Goal: Information Seeking & Learning: Learn about a topic

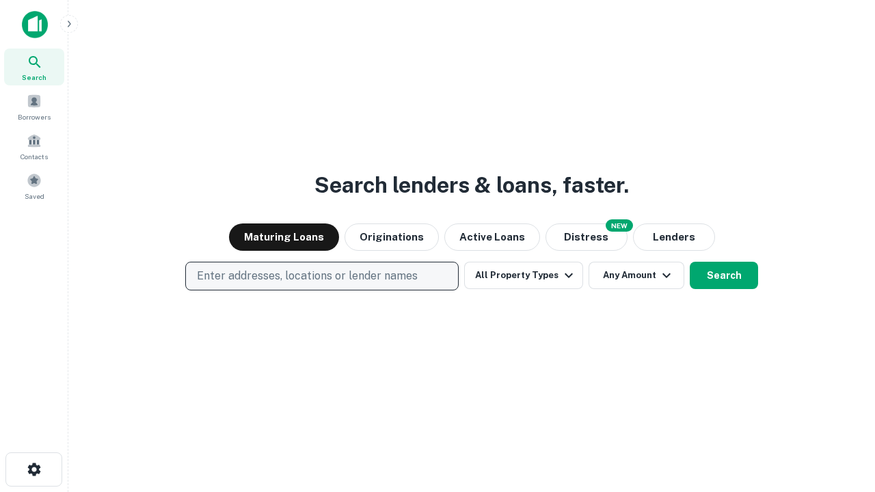
click at [321, 276] on p "Enter addresses, locations or lender names" at bounding box center [307, 276] width 221 height 16
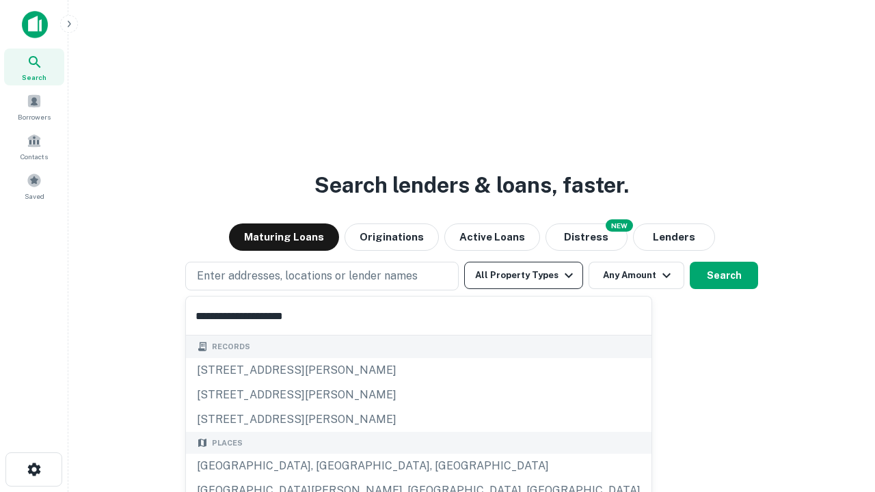
click at [327, 466] on div "[GEOGRAPHIC_DATA], [GEOGRAPHIC_DATA], [GEOGRAPHIC_DATA]" at bounding box center [418, 466] width 465 height 25
click at [524, 275] on button "All Property Types" at bounding box center [523, 275] width 119 height 27
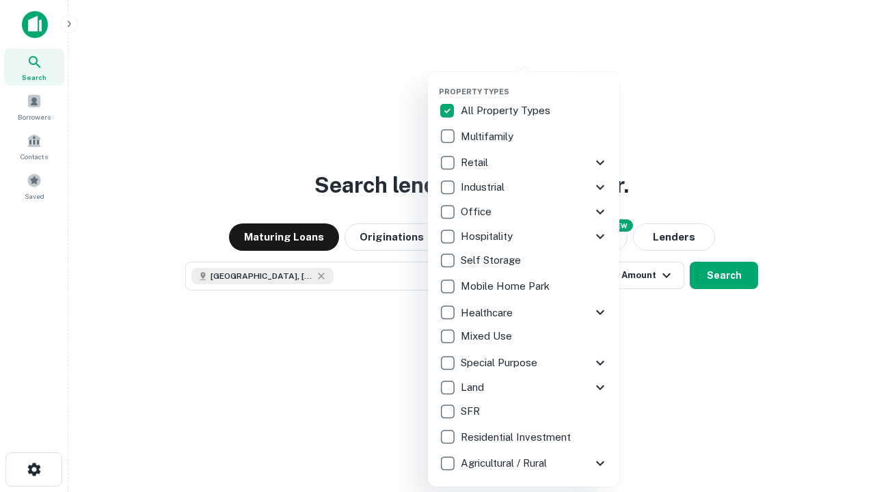
click at [534, 83] on button "button" at bounding box center [534, 83] width 191 height 1
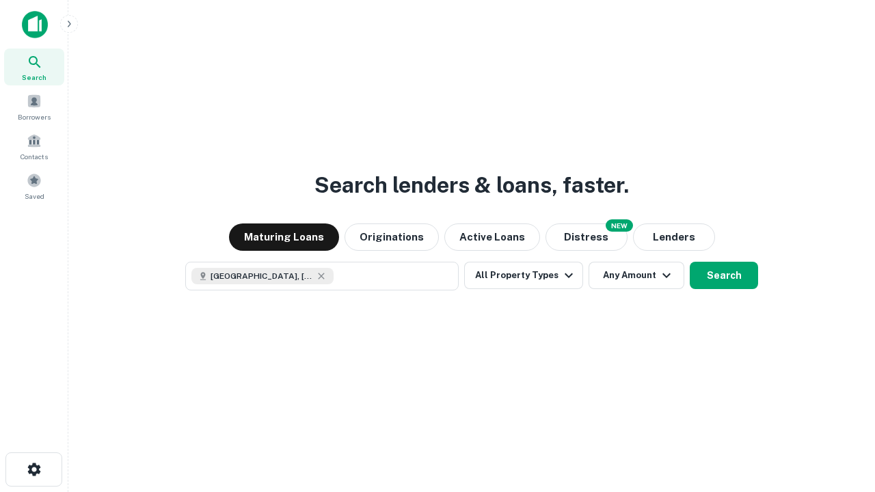
scroll to position [22, 0]
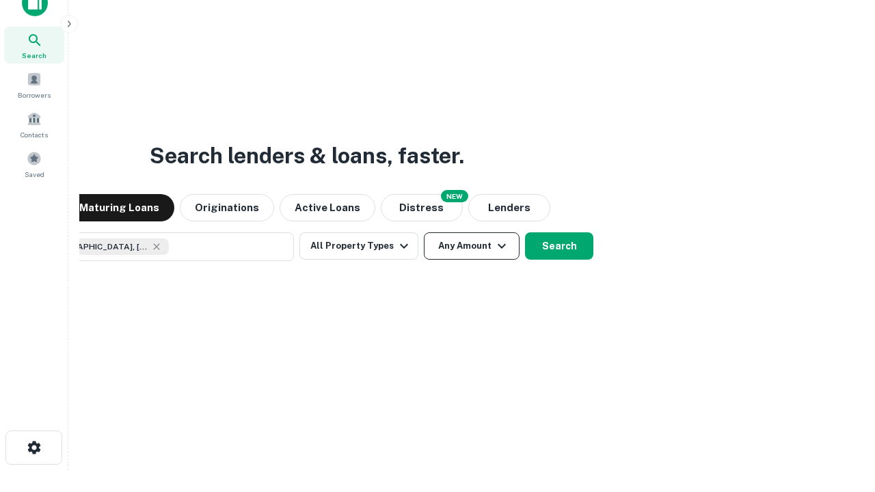
click at [424, 232] on button "Any Amount" at bounding box center [472, 245] width 96 height 27
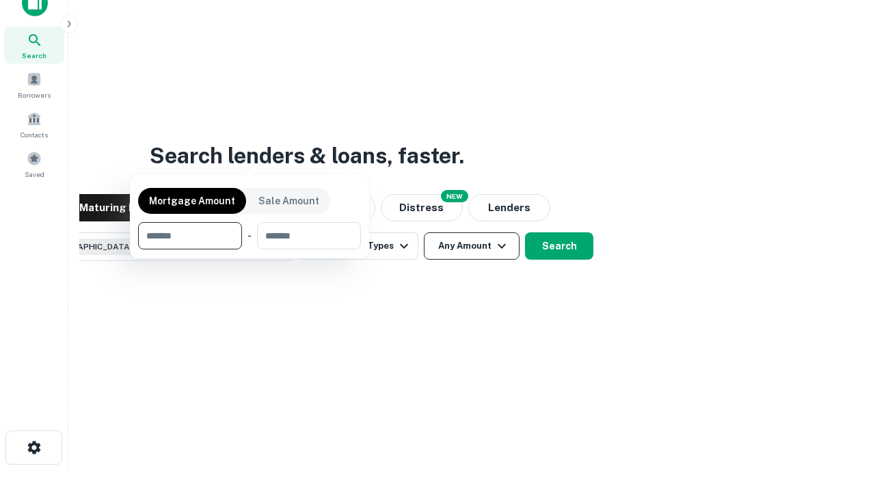
scroll to position [98, 387]
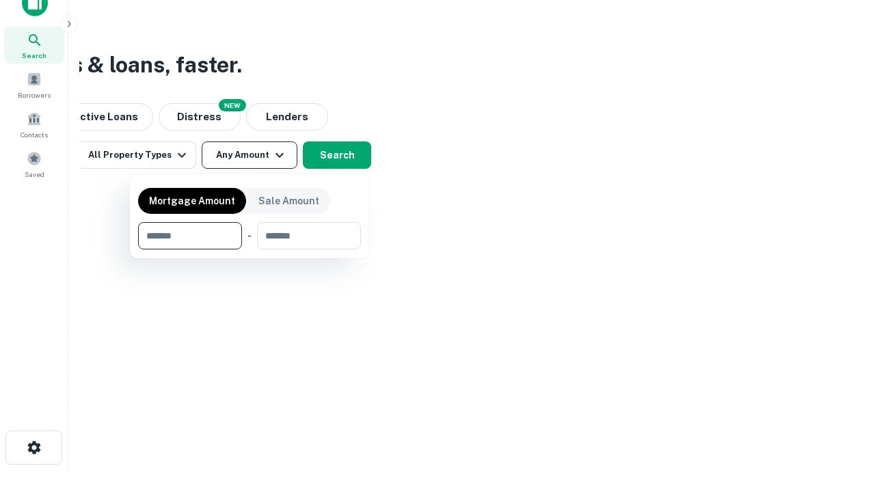
type input "*******"
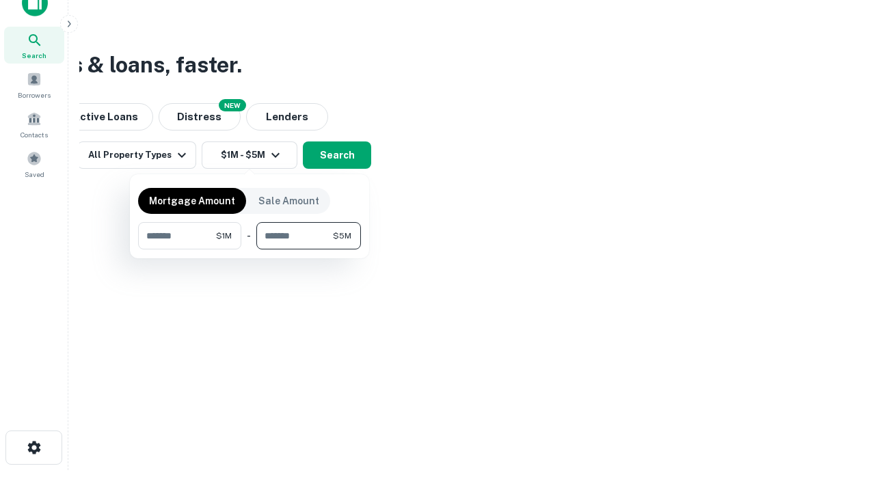
type input "*******"
click at [249, 249] on button "button" at bounding box center [249, 249] width 223 height 1
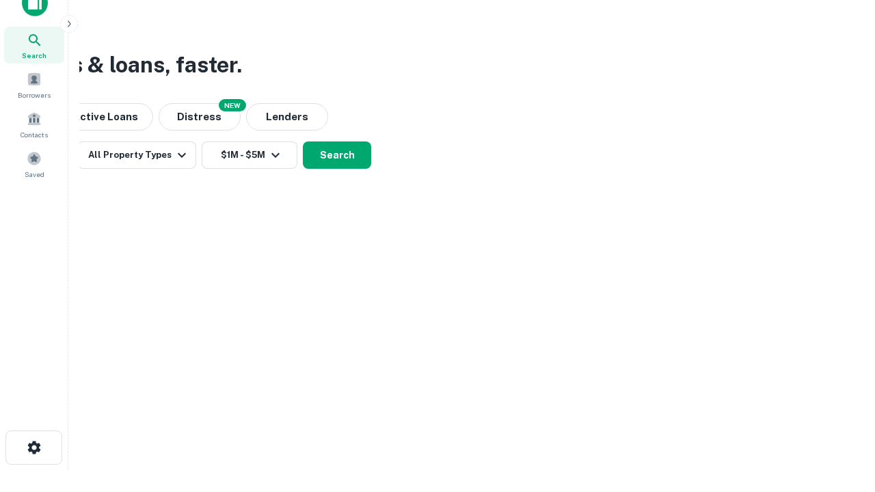
scroll to position [22, 0]
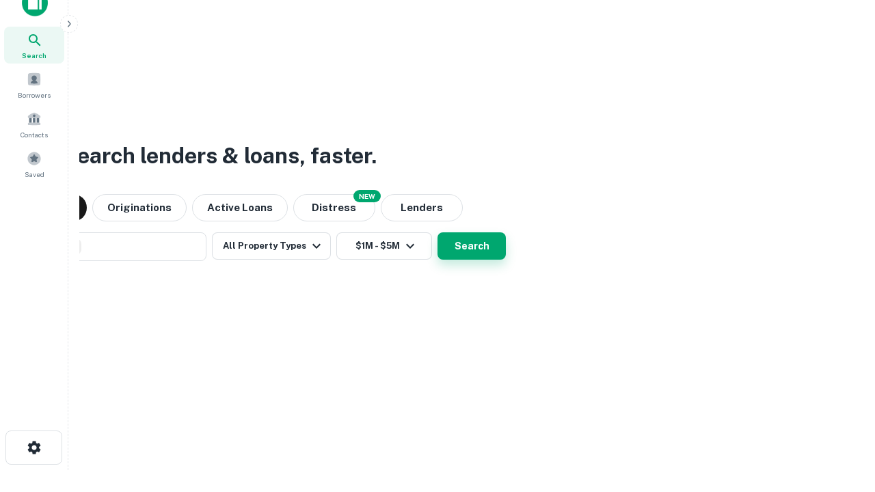
click at [437, 232] on button "Search" at bounding box center [471, 245] width 68 height 27
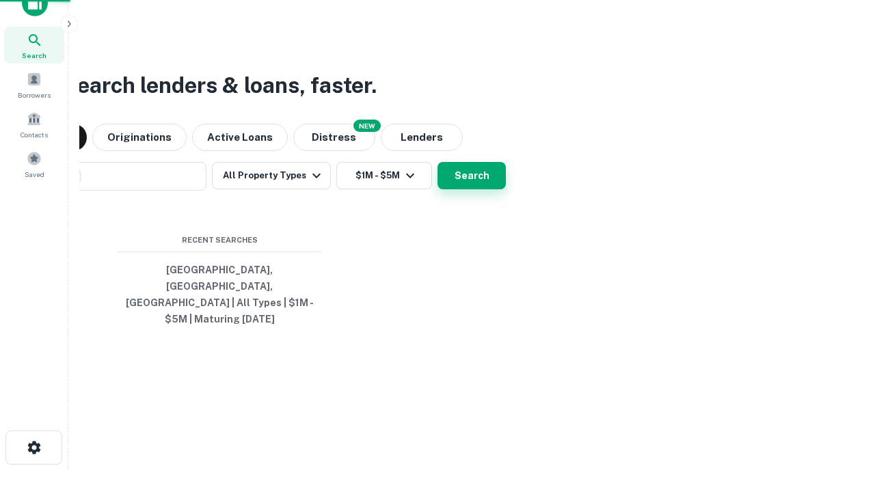
scroll to position [44, 387]
